Goal: Information Seeking & Learning: Learn about a topic

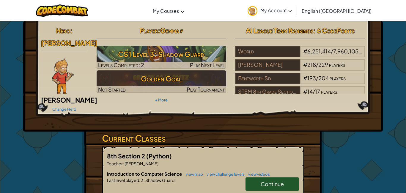
click at [281, 180] on span "Continue" at bounding box center [272, 183] width 23 height 7
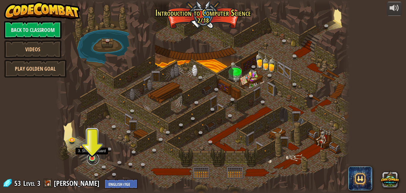
click at [93, 159] on link at bounding box center [93, 159] width 12 height 12
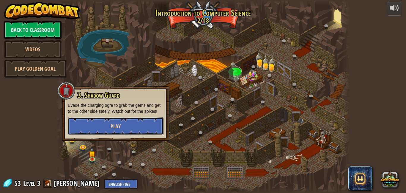
click at [137, 129] on button "Play" at bounding box center [116, 126] width 96 height 18
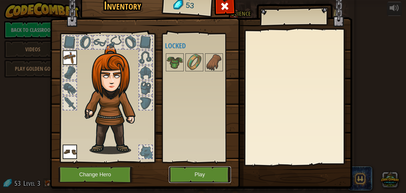
click at [213, 174] on button "Play" at bounding box center [200, 174] width 62 height 16
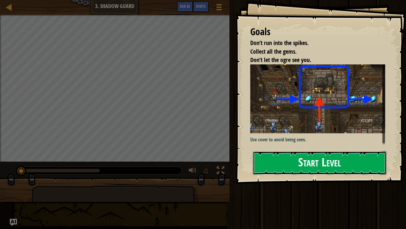
click at [334, 161] on button "Start Level" at bounding box center [320, 163] width 134 height 24
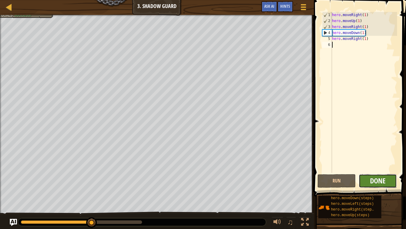
click at [378, 181] on span "Done" at bounding box center [377, 181] width 15 height 10
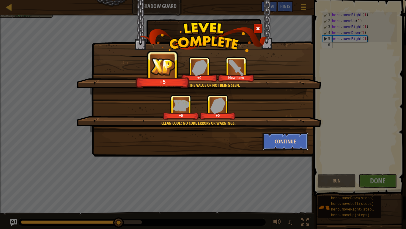
click at [297, 144] on button "Continue" at bounding box center [286, 141] width 46 height 18
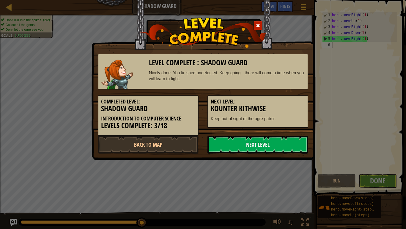
click at [297, 144] on link "Next Level" at bounding box center [258, 144] width 101 height 18
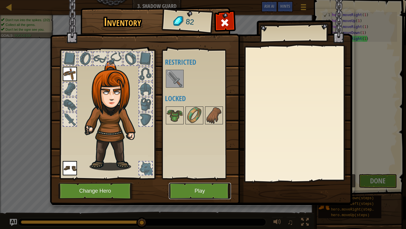
click at [208, 192] on button "Play" at bounding box center [200, 190] width 62 height 16
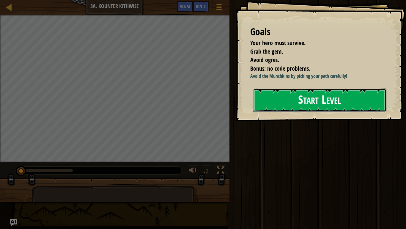
click at [328, 102] on button "Start Level" at bounding box center [320, 100] width 134 height 24
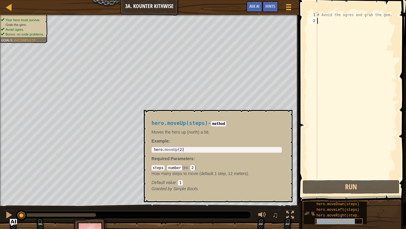
click at [346, 192] on span "hero.moveUp(steps)" at bounding box center [336, 221] width 39 height 4
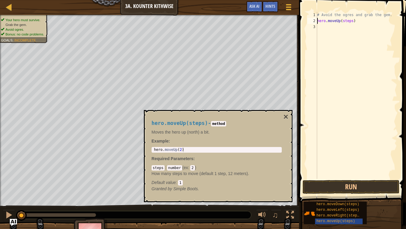
click at [354, 21] on div "# Avoid the ogres and grab the gem. hero . moveUp ( steps )" at bounding box center [356, 101] width 81 height 179
click at [339, 21] on div "# Avoid the ogres and grab the gem. hero . moveUp ( 2 )" at bounding box center [356, 101] width 81 height 179
click at [341, 22] on div "# Avoid the ogres and grab the gem. hero . moveUp ( 2 )" at bounding box center [356, 101] width 81 height 179
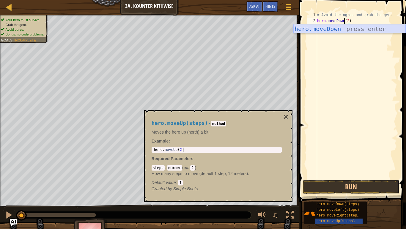
click at [358, 30] on div "hero.moveDown press enter" at bounding box center [350, 37] width 112 height 27
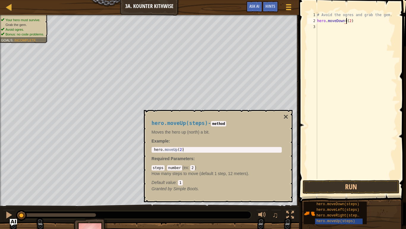
type textarea "hero.moveDown(2)"
click at [357, 24] on div "# Avoid the ogres and grab the gem. hero . moveDown ( 2 )" at bounding box center [356, 101] width 81 height 179
click at [280, 114] on div "hero.moveUp(steps) - method Moves the hero up (north) a bit. Example : 1 hero .…" at bounding box center [218, 156] width 149 height 92
click at [284, 115] on button "×" at bounding box center [286, 116] width 5 height 8
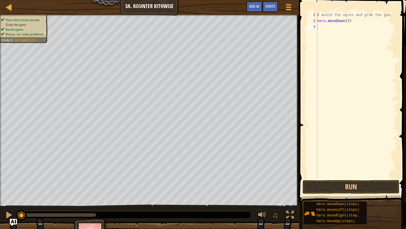
click at [349, 21] on div "# Avoid the ogres and grab the gem. hero . moveDown ( 2 )" at bounding box center [356, 101] width 81 height 179
type textarea "hero.moveDown(1)"
click at [343, 27] on div "# Avoid the ogres and grab the gem. hero . moveDown ( 1 )" at bounding box center [356, 101] width 81 height 179
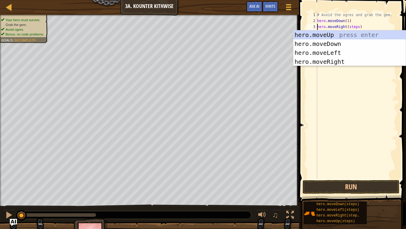
click at [360, 28] on div "# Avoid the ogres and grab the gem. hero . moveDown ( 1 ) hero . moveRight ( st…" at bounding box center [356, 101] width 81 height 179
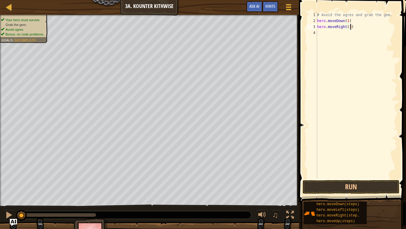
scroll to position [3, 5]
click at [368, 191] on button "Run" at bounding box center [351, 187] width 97 height 14
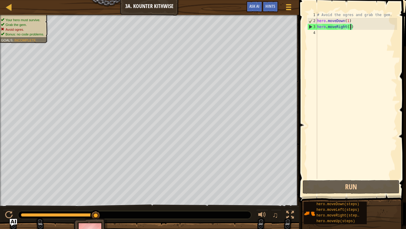
click at [349, 22] on div "# Avoid the ogres and grab the gem. hero . moveDown ( 1 ) hero . moveRight ( 3 )" at bounding box center [356, 101] width 81 height 179
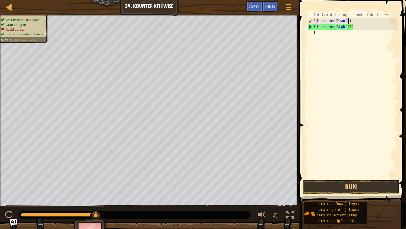
scroll to position [3, 4]
click at [350, 27] on div "# Avoid the ogres and grab the gem. hero . moveDown ( 2 ) hero . moveRight ( 3 )" at bounding box center [356, 101] width 81 height 179
type textarea "hero.moveRight(1)"
click at [361, 28] on div "# Avoid the ogres and grab the gem. hero . moveDown ( 2 ) hero . moveRight ( 1 )" at bounding box center [356, 101] width 81 height 179
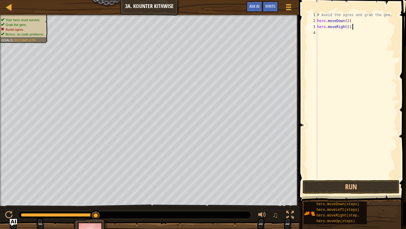
click at [336, 36] on div "# Avoid the ogres and grab the gem. hero . moveDown ( 2 ) hero . moveRight ( 1 )" at bounding box center [356, 101] width 81 height 179
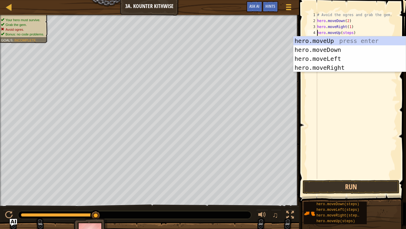
click at [353, 32] on div "# Avoid the ogres and grab the gem. hero . moveDown ( 2 ) hero . moveRight ( 1 …" at bounding box center [356, 101] width 81 height 179
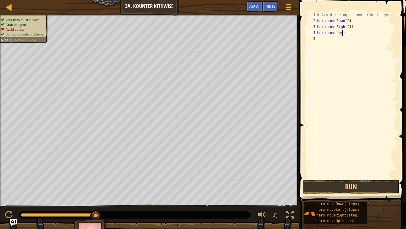
type textarea "hero.moveUp(1)"
click at [361, 49] on div "# Avoid the ogres and grab the gem. hero . moveDown ( 2 ) hero . moveRight ( 1 …" at bounding box center [356, 101] width 81 height 179
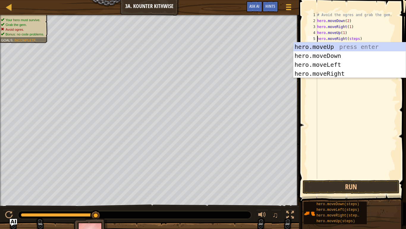
click at [359, 38] on div "# Avoid the ogres and grab the gem. hero . moveDown ( 2 ) hero . moveRight ( 1 …" at bounding box center [356, 101] width 81 height 179
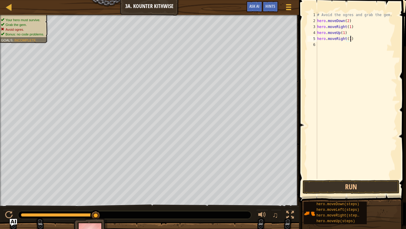
scroll to position [3, 5]
type textarea "hero.moveRight(1)"
click at [363, 190] on button "Run" at bounding box center [351, 187] width 97 height 14
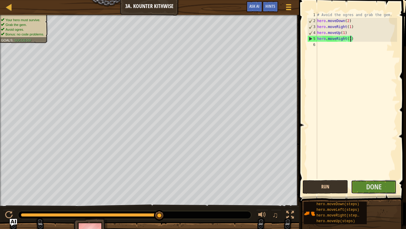
click at [363, 190] on button "Done" at bounding box center [374, 187] width 46 height 14
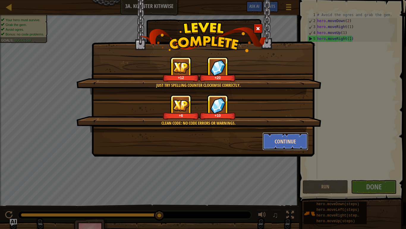
click at [291, 142] on button "Continue" at bounding box center [286, 141] width 46 height 18
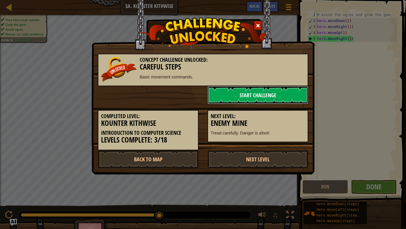
click at [290, 94] on link "Start Challenge" at bounding box center [258, 95] width 101 height 18
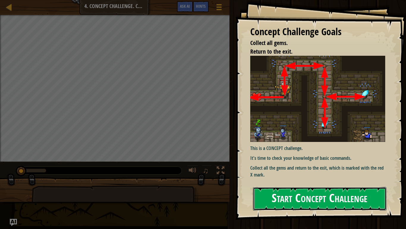
click at [328, 192] on button "Start Concept Challenge" at bounding box center [320, 199] width 134 height 24
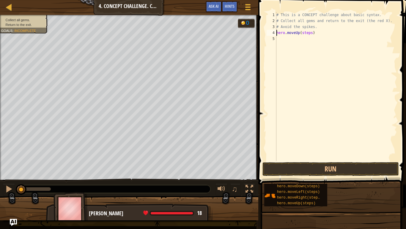
click at [312, 33] on div "# This is a CONCEPT challenge about basic syntax. # Collect all gems and return…" at bounding box center [337, 92] width 122 height 161
type textarea "hero.moveUp(1)"
click at [312, 33] on div "# This is a CONCEPT challenge about basic syntax. # Collect all gems and return…" at bounding box center [337, 92] width 122 height 161
click at [318, 79] on div "# This is a CONCEPT challenge about basic syntax. # Collect all gems and return…" at bounding box center [337, 92] width 122 height 161
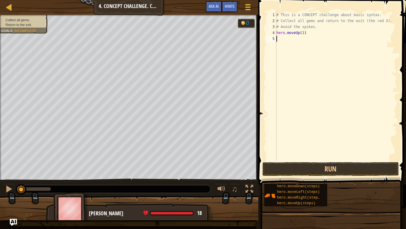
scroll to position [3, 0]
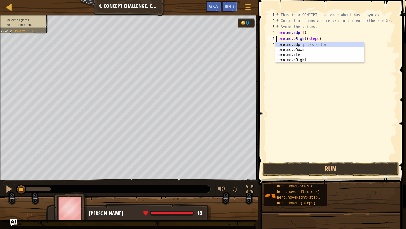
click at [318, 40] on div "# This is a CONCEPT challenge about basic syntax. # Collect all gems and return…" at bounding box center [337, 92] width 122 height 161
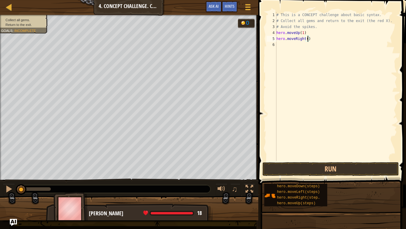
type textarea "hero.moveRight(1)"
click at [320, 46] on div "# This is a CONCEPT challenge about basic syntax. # Collect all gems and return…" at bounding box center [337, 92] width 122 height 161
click at [317, 45] on div "# This is a CONCEPT challenge about basic syntax. # Collect all gems and return…" at bounding box center [337, 92] width 122 height 161
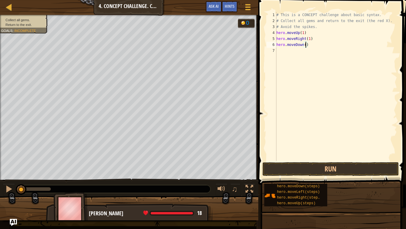
type textarea "hero.moveDown(2)"
click at [313, 52] on div "# This is a CONCEPT challenge about basic syntax. # Collect all gems and return…" at bounding box center [337, 92] width 122 height 161
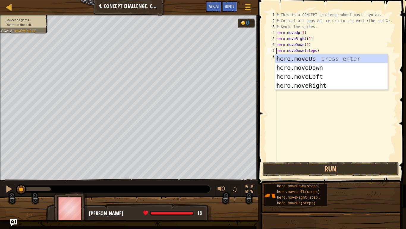
click at [316, 52] on div "# This is a CONCEPT challenge about basic syntax. # Collect all gems and return…" at bounding box center [337, 92] width 122 height 161
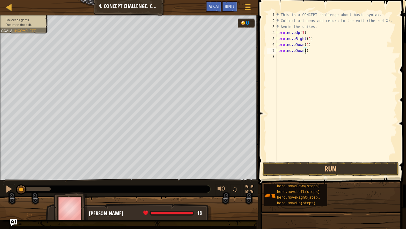
type textarea "hero.moveDown(1)"
click at [325, 92] on div "# This is a CONCEPT challenge about basic syntax. # Collect all gems and return…" at bounding box center [337, 92] width 122 height 161
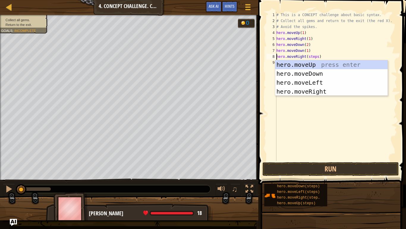
click at [319, 57] on div "# This is a CONCEPT challenge about basic syntax. # Collect all gems and return…" at bounding box center [337, 92] width 122 height 161
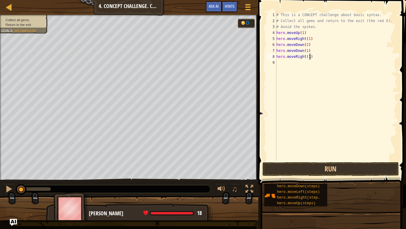
scroll to position [3, 5]
click at [337, 168] on button "Run" at bounding box center [331, 169] width 137 height 14
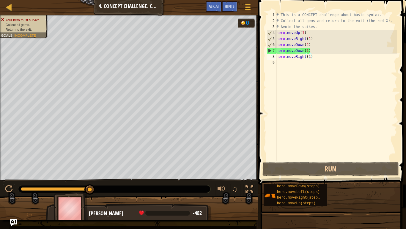
click at [304, 51] on div "# This is a CONCEPT challenge about basic syntax. # Collect all gems and return…" at bounding box center [337, 92] width 122 height 161
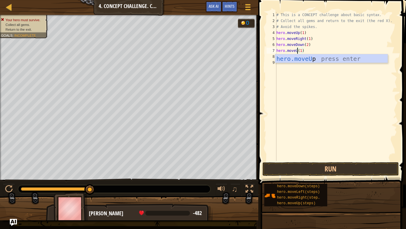
scroll to position [3, 3]
click at [361, 55] on div "hero.moveUp press enter" at bounding box center [332, 67] width 112 height 27
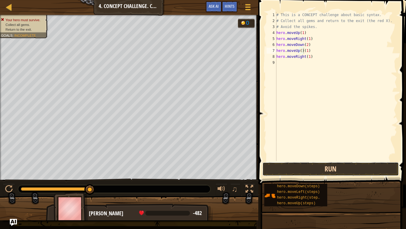
click at [352, 171] on button "Run" at bounding box center [331, 169] width 137 height 14
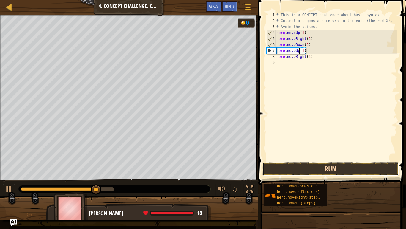
click at [330, 169] on button "Run" at bounding box center [331, 169] width 137 height 14
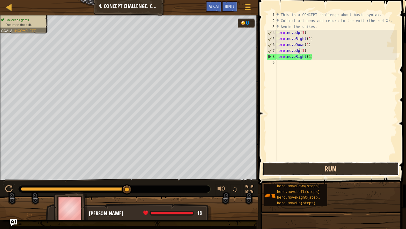
click at [330, 169] on button "Run" at bounding box center [331, 169] width 137 height 14
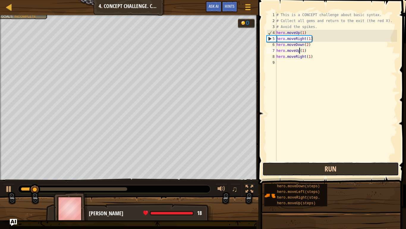
click at [330, 169] on button "Run" at bounding box center [331, 169] width 137 height 14
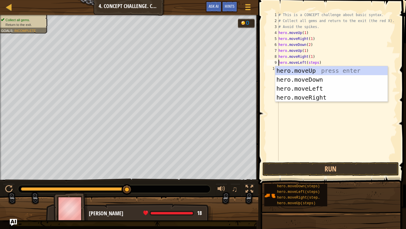
click at [318, 63] on div "# This is a CONCEPT challenge about basic syntax. # Collect all gems and return…" at bounding box center [338, 92] width 120 height 161
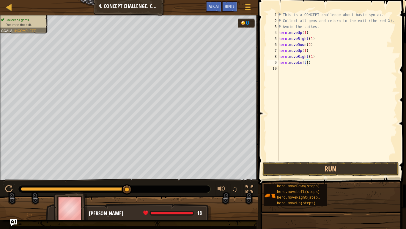
type textarea "hero.moveLeft(1)"
click at [303, 67] on div "# This is a CONCEPT challenge about basic syntax. # Collect all gems and return…" at bounding box center [338, 92] width 120 height 161
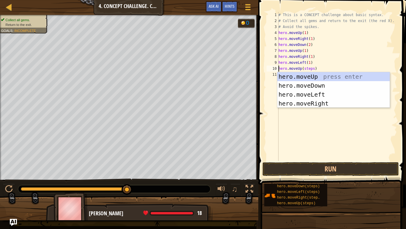
click at [314, 68] on div "# This is a CONCEPT challenge about basic syntax. # Collect all gems and return…" at bounding box center [338, 92] width 120 height 161
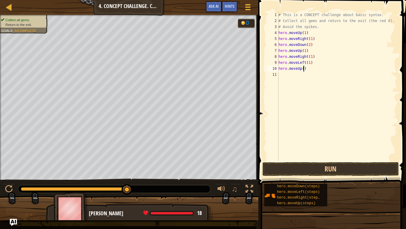
type textarea "hero.moveUp(1)"
click at [307, 101] on div "# This is a CONCEPT challenge about basic syntax. # Collect all gems and return…" at bounding box center [338, 92] width 120 height 161
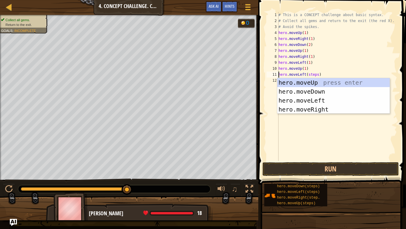
click at [318, 74] on div "# This is a CONCEPT challenge about basic syntax. # Collect all gems and return…" at bounding box center [338, 92] width 120 height 161
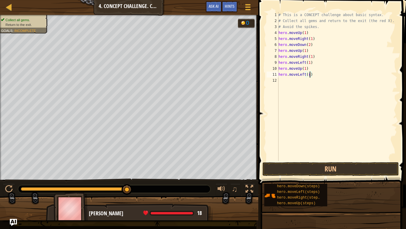
type textarea "hero.moveLeft(1)"
click at [315, 138] on div "# This is a CONCEPT challenge about basic syntax. # Collect all gems and return…" at bounding box center [338, 92] width 120 height 161
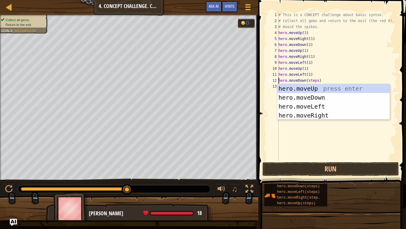
click at [319, 82] on div "# This is a CONCEPT challenge about basic syntax. # Collect all gems and return…" at bounding box center [338, 92] width 120 height 161
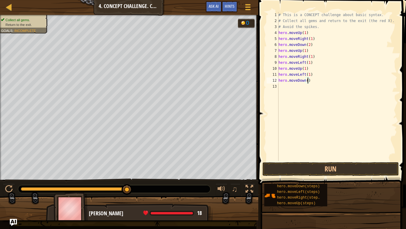
type textarea "hero.moveDown(1)"
click at [321, 106] on div "# This is a CONCEPT challenge about basic syntax. # Collect all gems and return…" at bounding box center [338, 92] width 120 height 161
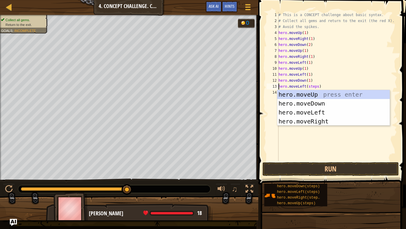
click at [319, 88] on div "# This is a CONCEPT challenge about basic syntax. # Collect all gems and return…" at bounding box center [338, 92] width 120 height 161
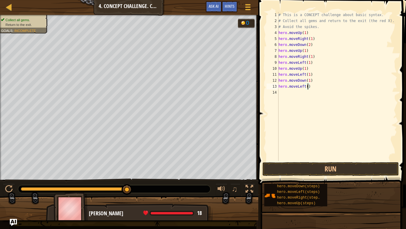
type textarea "hero.moveLeft(1)"
click at [381, 119] on div "# This is a CONCEPT challenge about basic syntax. # Collect all gems and return…" at bounding box center [338, 92] width 120 height 161
click at [358, 166] on button "Run" at bounding box center [331, 169] width 137 height 14
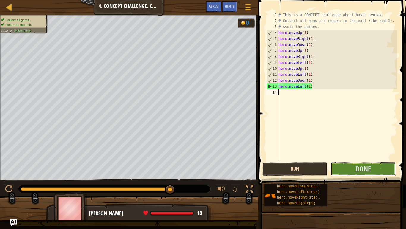
click at [358, 166] on span "Done" at bounding box center [363, 169] width 15 height 10
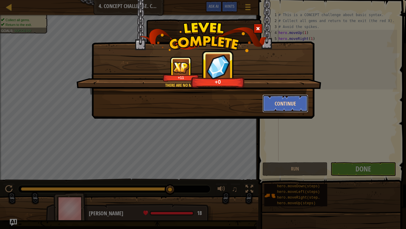
click at [297, 104] on button "Continue" at bounding box center [286, 103] width 46 height 18
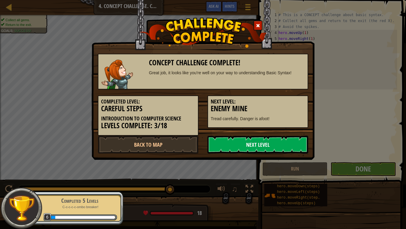
click at [267, 151] on link "Next Level" at bounding box center [258, 144] width 101 height 18
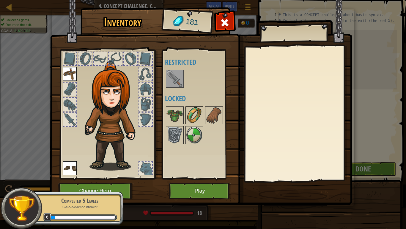
click at [190, 113] on img at bounding box center [194, 115] width 17 height 17
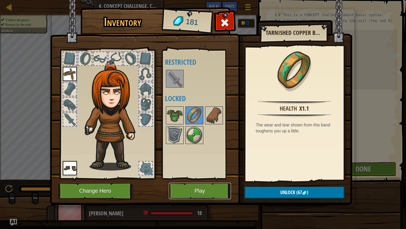
click at [206, 185] on button "Play" at bounding box center [200, 190] width 62 height 16
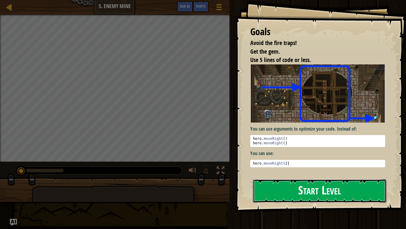
click at [290, 180] on button "Start Level" at bounding box center [320, 191] width 134 height 24
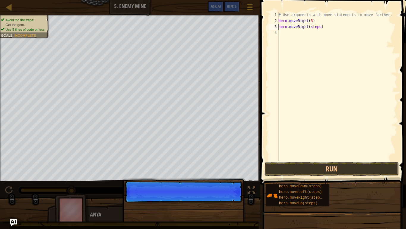
click at [321, 28] on div "# Use arguments with move statements to move farther. hero . moveRight ( 3 ) he…" at bounding box center [338, 92] width 120 height 161
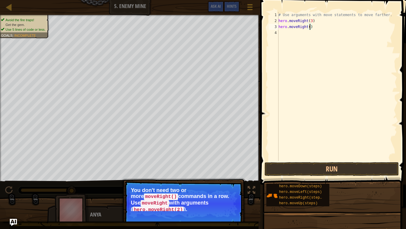
type textarea "hero.moveRight(1)"
click at [319, 68] on div "# Use arguments with move statements to move farther. hero . moveRight ( 3 ) he…" at bounding box center [338, 92] width 120 height 161
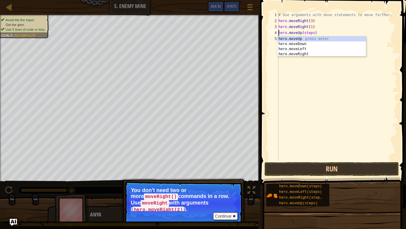
click at [315, 33] on div "# Use arguments with move statements to move farther. hero . moveRight ( 3 ) he…" at bounding box center [338, 92] width 120 height 161
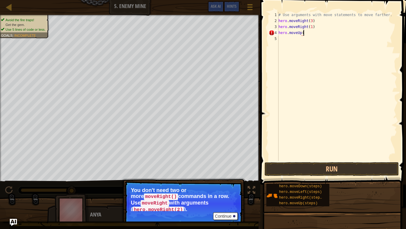
scroll to position [3, 4]
type textarea "hero.moveUp(1)"
click at [319, 41] on div "# Use arguments with move statements to move farther. hero . moveRight ( 3 ) he…" at bounding box center [338, 92] width 120 height 161
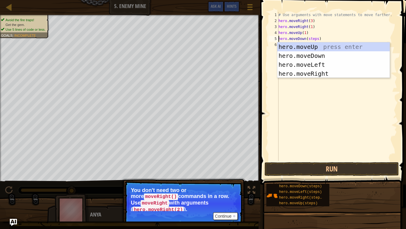
click at [319, 41] on div "# Use arguments with move statements to move farther. hero . moveRight ( 3 ) he…" at bounding box center [338, 92] width 120 height 161
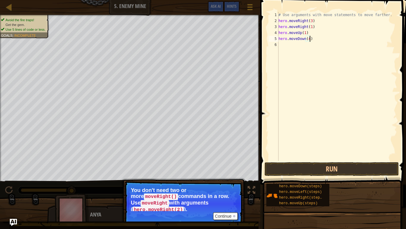
scroll to position [3, 4]
click at [346, 170] on button "Run" at bounding box center [332, 169] width 134 height 14
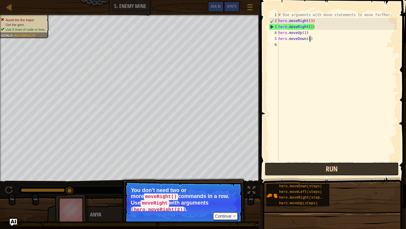
click at [346, 170] on button "Run" at bounding box center [332, 169] width 134 height 14
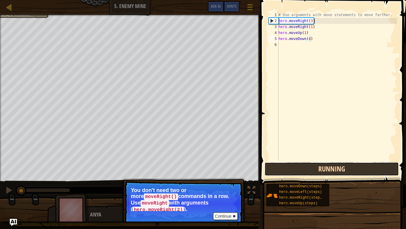
click at [346, 170] on button "Running" at bounding box center [332, 169] width 134 height 14
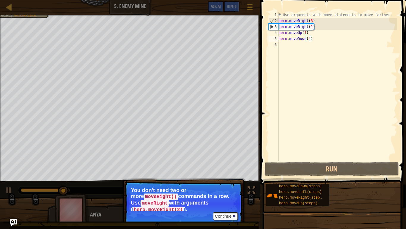
click at [314, 33] on div "# Use arguments with move statements to move farther. hero . moveRight ( 3 ) he…" at bounding box center [338, 92] width 120 height 161
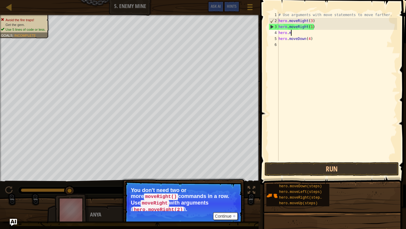
scroll to position [3, 1]
type textarea "h"
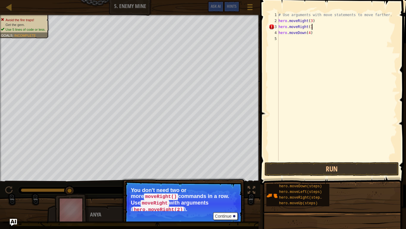
type textarea "hero.moveRight(1)"
click at [316, 36] on div "# Use arguments with move statements to move farther. hero . moveRight ( 3 ) he…" at bounding box center [338, 92] width 120 height 161
type textarea "h"
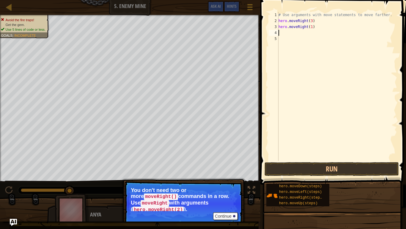
type textarea "hero.moveRight(1)"
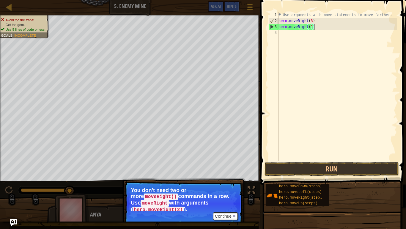
click at [325, 35] on div "# Use arguments with move statements to move farther. hero . moveRight ( 3 ) he…" at bounding box center [338, 92] width 120 height 161
click at [307, 29] on div "# Use arguments with move statements to move farther. hero . moveRight ( 3 ) he…" at bounding box center [338, 92] width 120 height 161
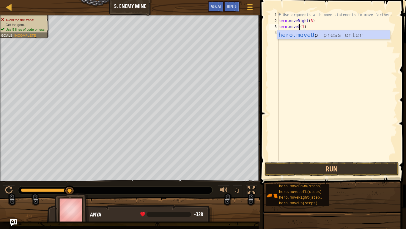
type textarea "hero.moveUp(1)"
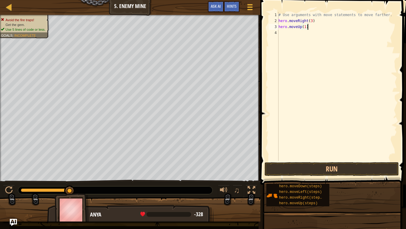
click at [317, 29] on div "# Use arguments with move statements to move farther. hero . moveRight ( 3 ) he…" at bounding box center [338, 92] width 120 height 161
click at [316, 40] on div "# Use arguments with move statements to move farther. hero . moveRight ( 3 ) he…" at bounding box center [338, 92] width 120 height 161
click at [306, 35] on div "# Use arguments with move statements to move farther. hero . moveRight ( 3 ) he…" at bounding box center [338, 92] width 120 height 161
click at [347, 171] on button "Run" at bounding box center [332, 169] width 134 height 14
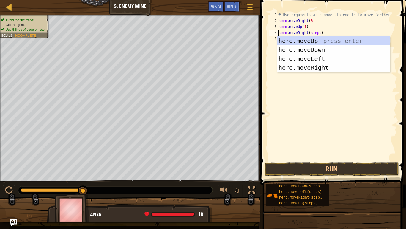
click at [321, 35] on div "# Use arguments with move statements to move farther. hero . moveRight ( 3 ) he…" at bounding box center [338, 92] width 120 height 161
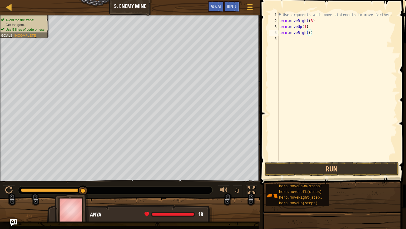
type textarea "hero.moveRight(2)"
click at [326, 42] on div "# Use arguments with move statements to move farther. hero . moveRight ( 3 ) he…" at bounding box center [338, 92] width 120 height 161
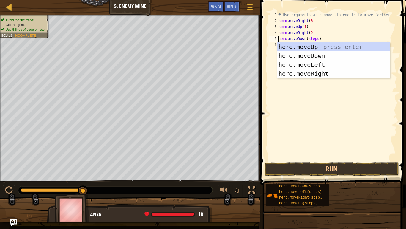
click at [318, 40] on div "# Use arguments with move statements to move farther. hero . moveRight ( 3 ) he…" at bounding box center [338, 92] width 120 height 161
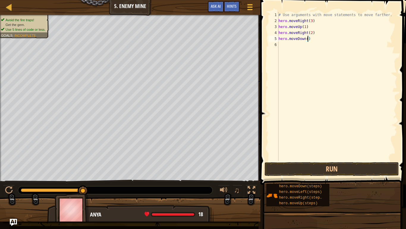
type textarea "hero.moveDown(3)"
click at [293, 72] on div "# Use arguments with move statements to move farther. hero . moveRight ( 3 ) he…" at bounding box center [338, 92] width 120 height 161
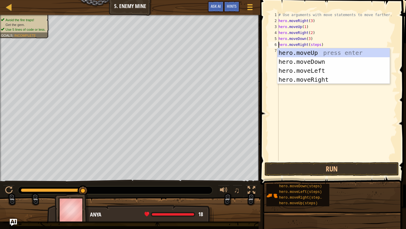
click at [321, 45] on div "# Use arguments with move statements to move farther. hero . moveRight ( 3 ) he…" at bounding box center [338, 92] width 120 height 161
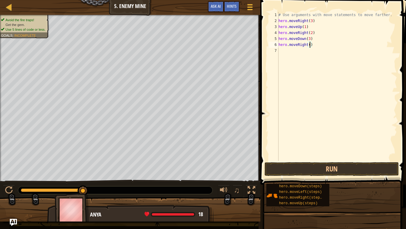
type textarea "hero.moveRight(1)"
click at [330, 66] on div "# Use arguments with move statements to move farther. hero . moveRight ( 3 ) he…" at bounding box center [338, 92] width 120 height 161
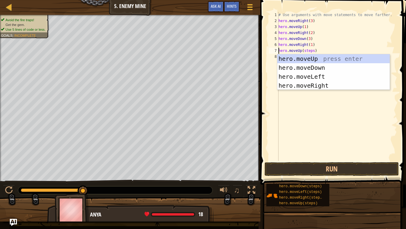
click at [314, 52] on div "# Use arguments with move statements to move farther. hero . moveRight ( 3 ) he…" at bounding box center [338, 92] width 120 height 161
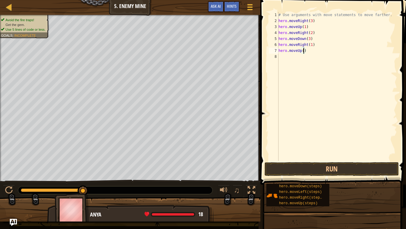
type textarea "hero.moveU)"
click at [332, 54] on div "# Use arguments with move statements to move farther. hero . moveRight ( 3 ) he…" at bounding box center [338, 92] width 120 height 161
click at [317, 53] on div "# Use arguments with move statements to move farther. hero . moveRight ( 3 ) he…" at bounding box center [338, 92] width 120 height 161
type textarea "h"
click at [329, 45] on div "# Use arguments with move statements to move farther. hero . moveRight ( 3 ) he…" at bounding box center [338, 92] width 120 height 161
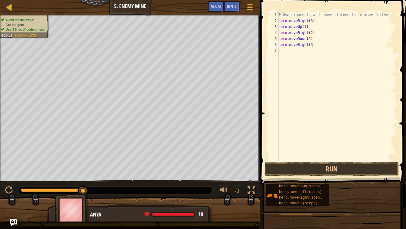
scroll to position [3, 5]
click at [339, 168] on button "Run" at bounding box center [332, 169] width 134 height 14
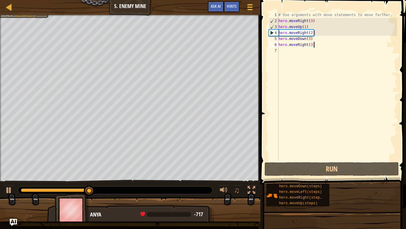
click at [313, 34] on div "# Use arguments with move statements to move farther. hero . moveRight ( 3 ) he…" at bounding box center [338, 92] width 120 height 161
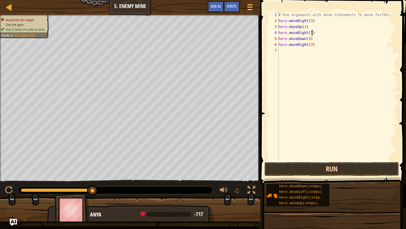
type textarea "hero.moveRight(1)"
click at [332, 168] on button "Run" at bounding box center [332, 169] width 134 height 14
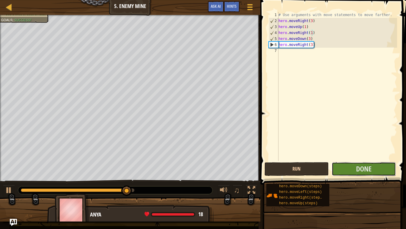
click at [332, 168] on button "Done" at bounding box center [364, 169] width 64 height 14
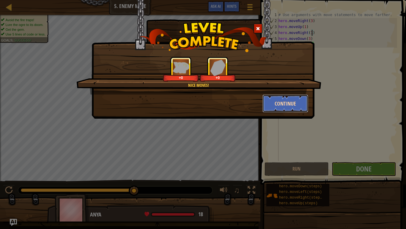
click at [282, 107] on button "Continue" at bounding box center [286, 103] width 46 height 18
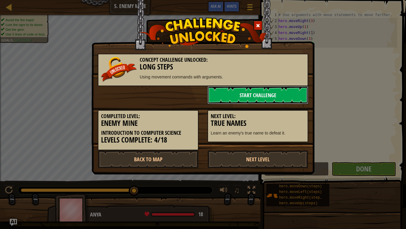
click at [289, 102] on link "Start Challenge" at bounding box center [258, 95] width 101 height 18
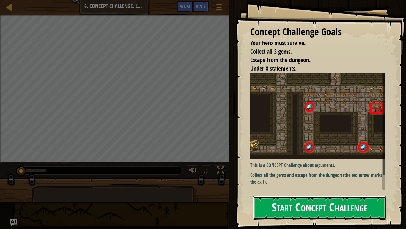
click at [336, 192] on button "Start Concept Challenge" at bounding box center [320, 208] width 134 height 24
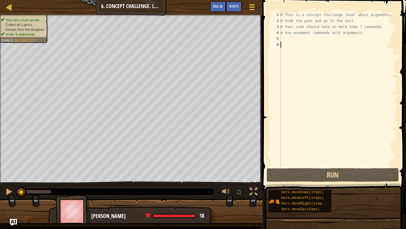
click at [289, 37] on div "# This is a concept challenge level about arguments. # Grab the gems and go to …" at bounding box center [339, 95] width 118 height 167
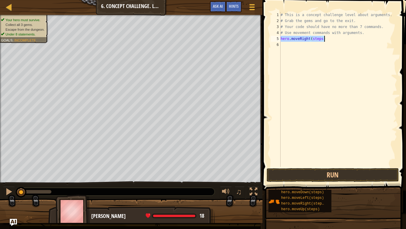
click at [323, 39] on div "# This is a concept challenge level about arguments. # Grab the gems and go to …" at bounding box center [339, 89] width 118 height 155
click at [323, 40] on div "# This is a concept challenge level about arguments. # Grab the gems and go to …" at bounding box center [339, 95] width 118 height 167
click at [316, 46] on div "# This is a concept challenge level about arguments. # Grab the gems and go to …" at bounding box center [339, 95] width 118 height 167
type textarea "hero.moveUp(3)"
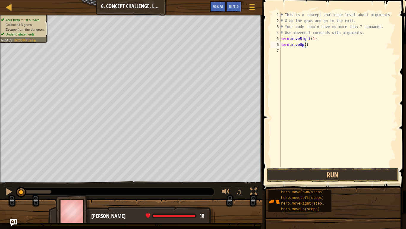
scroll to position [3, 4]
click at [320, 57] on div "# This is a concept challenge level about arguments. # Grab the gems and go to …" at bounding box center [339, 95] width 118 height 167
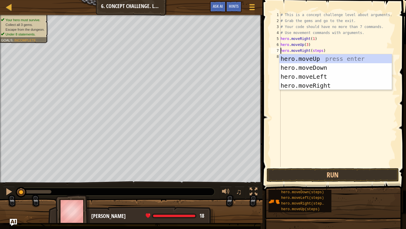
click at [323, 51] on div "# This is a concept challenge level about arguments. # Grab the gems and go to …" at bounding box center [339, 95] width 118 height 167
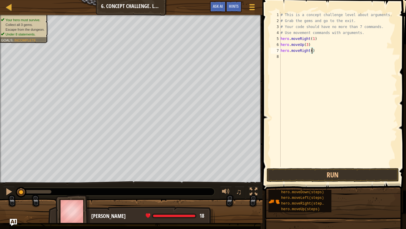
type textarea "hero.moveRight(3)"
click at [327, 56] on div "# This is a concept challenge level about arguments. # Grab the gems and go to …" at bounding box center [339, 95] width 118 height 167
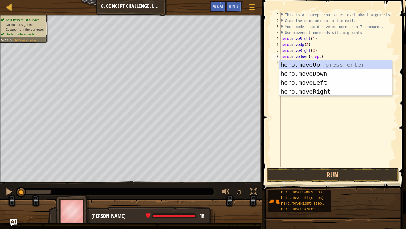
click at [320, 57] on div "# This is a concept challenge level about arguments. # Grab the gems and go to …" at bounding box center [339, 95] width 118 height 167
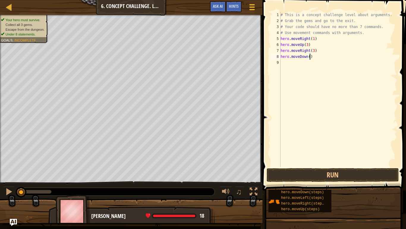
type textarea "hero.moveDown(3)"
click at [311, 107] on div "# This is a concept challenge level about arguments. # Grab the gems and go to …" at bounding box center [339, 95] width 118 height 167
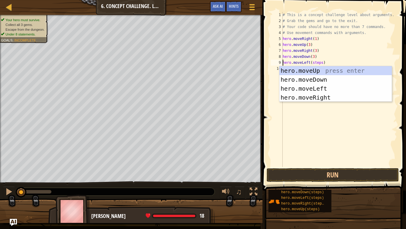
click at [323, 63] on div "# This is a concept challenge level about arguments. # Grab the gems and go to …" at bounding box center [340, 95] width 116 height 167
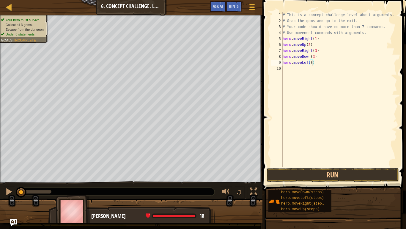
type textarea "hero.moveLeft(1)"
click at [325, 105] on div "# This is a concept challenge level about arguments. # Grab the gems and go to …" at bounding box center [340, 95] width 116 height 167
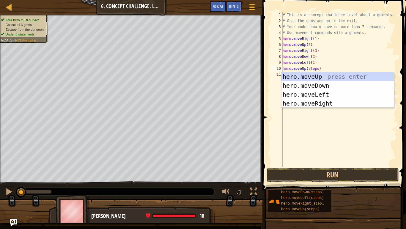
click at [318, 69] on div "# This is a concept challenge level about arguments. # Grab the gems and go to …" at bounding box center [340, 95] width 116 height 167
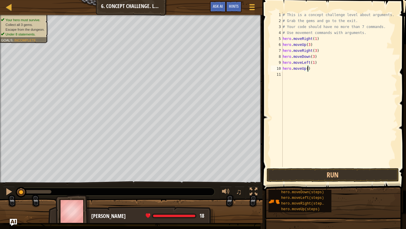
type textarea "hero.moveUp(2)"
click at [317, 110] on div "# This is a concept challenge level about arguments. # Grab the gems and go to …" at bounding box center [340, 95] width 116 height 167
drag, startPoint x: 358, startPoint y: 70, endPoint x: 311, endPoint y: 70, distance: 47.0
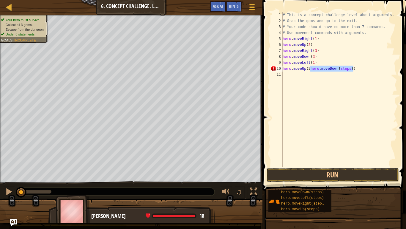
click at [311, 70] on div "# This is a concept challenge level about arguments. # Grab the gems and go to …" at bounding box center [340, 95] width 116 height 167
type textarea "hero.moveUp(2)"
click at [318, 139] on div "# This is a concept challenge level about arguments. # Grab the gems and go to …" at bounding box center [340, 95] width 116 height 167
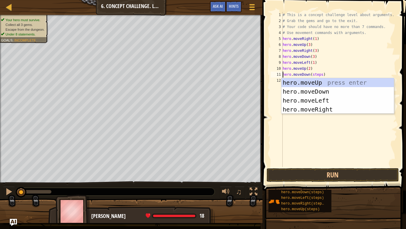
click at [323, 76] on div "# This is a concept challenge level about arguments. # Grab the gems and go to …" at bounding box center [340, 95] width 116 height 167
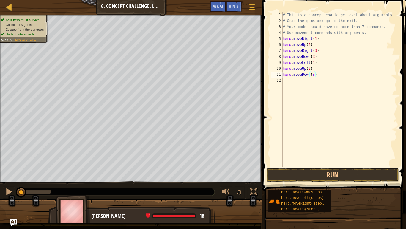
type textarea "hero.moveDown(2)"
click at [325, 132] on div "# This is a concept challenge level about arguments. # Grab the gems and go to …" at bounding box center [340, 95] width 116 height 167
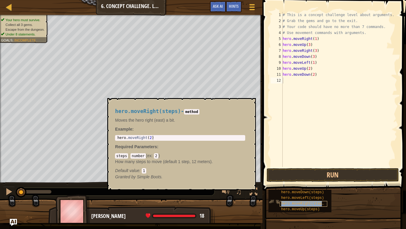
type textarea "hero.moveRight(steps)"
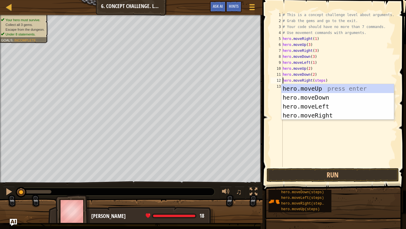
click at [320, 136] on div "# This is a concept challenge level about arguments. # Grab the gems and go to …" at bounding box center [340, 95] width 116 height 167
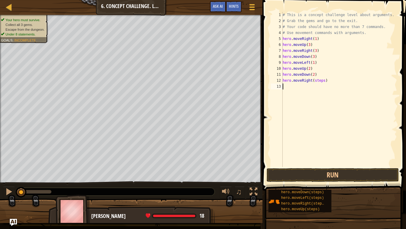
click at [324, 82] on div "# This is a concept challenge level about arguments. # Grab the gems and go to …" at bounding box center [340, 95] width 116 height 167
type textarea "hero.moveRight(2)"
click at [326, 103] on div "# This is a concept challenge level about arguments. # Grab the gems and go to …" at bounding box center [340, 95] width 116 height 167
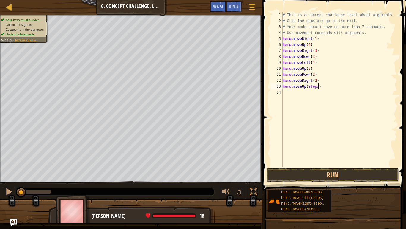
click at [318, 87] on div "# This is a concept challenge level about arguments. # Grab the gems and go to …" at bounding box center [340, 95] width 116 height 167
type textarea "hero.moveUp(2)"
click at [317, 96] on div "# This is a concept challenge level about arguments. # Grab the gems and go to …" at bounding box center [340, 95] width 116 height 167
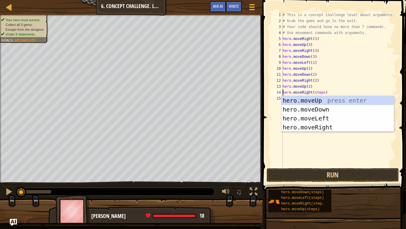
click at [325, 93] on div "# This is a concept challenge level about arguments. # Grab the gems and go to …" at bounding box center [340, 95] width 116 height 167
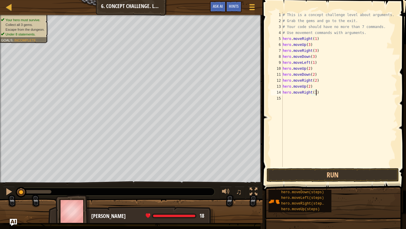
scroll to position [3, 5]
click at [367, 175] on button "Run" at bounding box center [333, 175] width 132 height 14
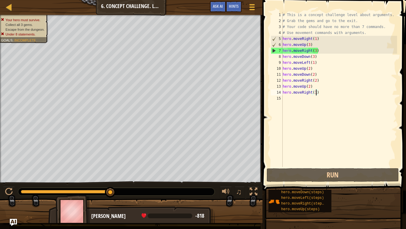
click at [316, 51] on div "# This is a concept challenge level about arguments. # Grab the gems and go to …" at bounding box center [340, 95] width 116 height 167
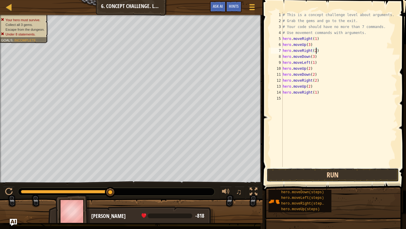
click at [350, 174] on button "Run" at bounding box center [333, 175] width 132 height 14
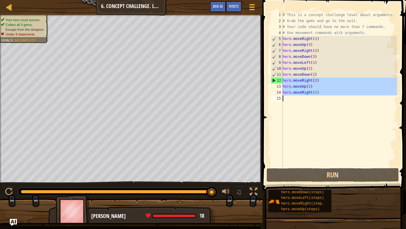
drag, startPoint x: 284, startPoint y: 81, endPoint x: 334, endPoint y: 103, distance: 55.3
click at [334, 103] on div "# This is a concept challenge level about arguments. # Grab the gems and go to …" at bounding box center [340, 95] width 116 height 167
type textarea "hero.moveRight(1)"
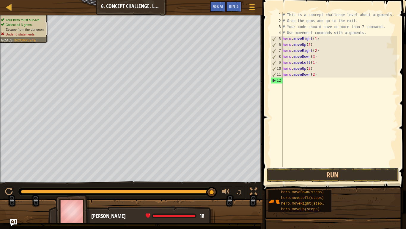
scroll to position [3, 0]
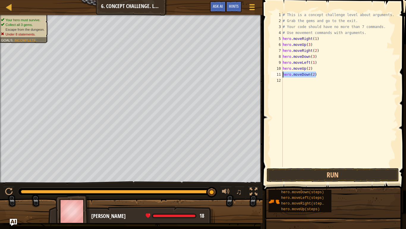
drag, startPoint x: 319, startPoint y: 76, endPoint x: 284, endPoint y: 72, distance: 35.6
click at [284, 72] on div "# This is a concept challenge level about arguments. # Grab the gems and go to …" at bounding box center [340, 95] width 116 height 167
type textarea "hero.moveDown(2)"
click at [320, 73] on div "# This is a concept challenge level about arguments. # Grab the gems and go to …" at bounding box center [340, 95] width 116 height 167
click at [325, 74] on div "# This is a concept challenge level about arguments. # Grab the gems and go to …" at bounding box center [340, 89] width 116 height 155
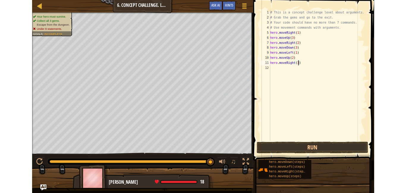
scroll to position [3, 5]
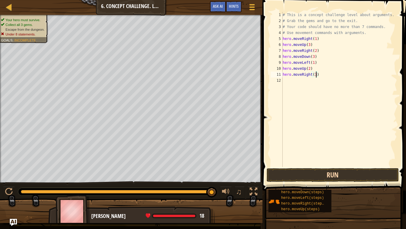
type textarea "hero.moveRight(3)"
click at [348, 176] on button "Run" at bounding box center [333, 175] width 132 height 14
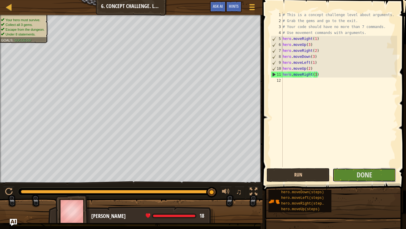
click at [348, 176] on button "Done" at bounding box center [364, 175] width 63 height 14
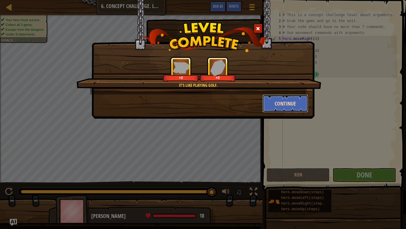
click at [283, 102] on button "Continue" at bounding box center [286, 103] width 46 height 18
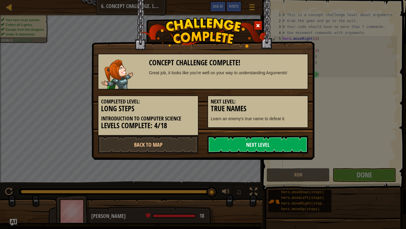
click at [276, 147] on link "Next Level" at bounding box center [258, 144] width 101 height 18
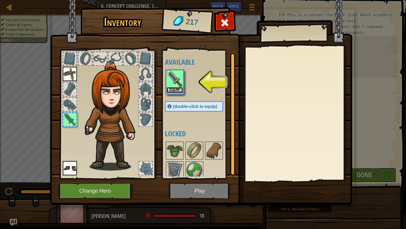
click at [179, 92] on button "Equip" at bounding box center [175, 90] width 17 height 6
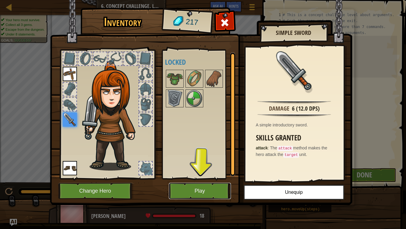
click at [213, 189] on button "Play" at bounding box center [200, 190] width 62 height 16
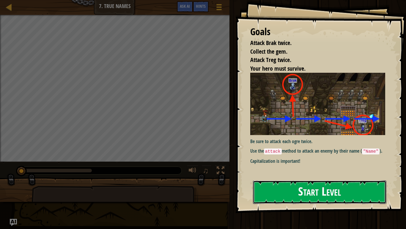
click at [346, 192] on button "Start Level" at bounding box center [320, 192] width 134 height 24
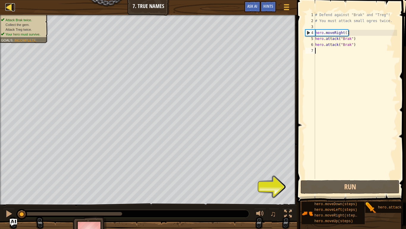
click at [11, 7] on div at bounding box center [8, 6] width 7 height 7
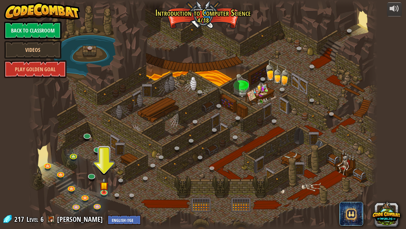
click at [140, 171] on div at bounding box center [204, 114] width 350 height 229
